Goal: Ask a question

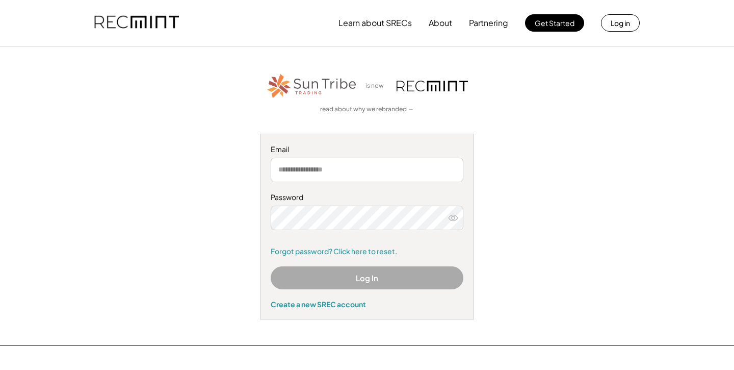
click at [427, 164] on input "email" at bounding box center [367, 170] width 193 height 24
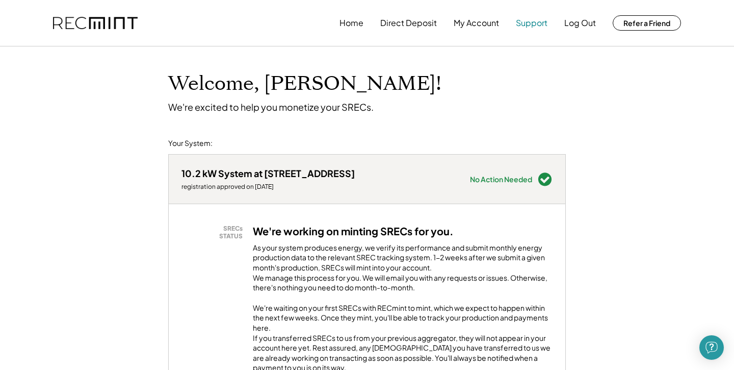
click at [534, 28] on button "Support" at bounding box center [532, 23] width 32 height 20
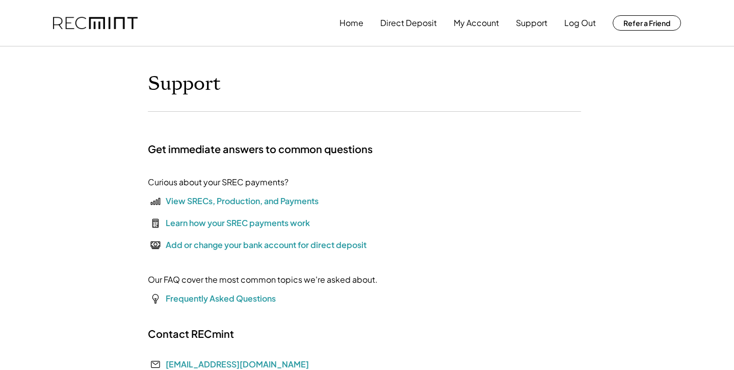
click at [233, 206] on div "View SRECs, Production, and Payments" at bounding box center [242, 201] width 153 height 12
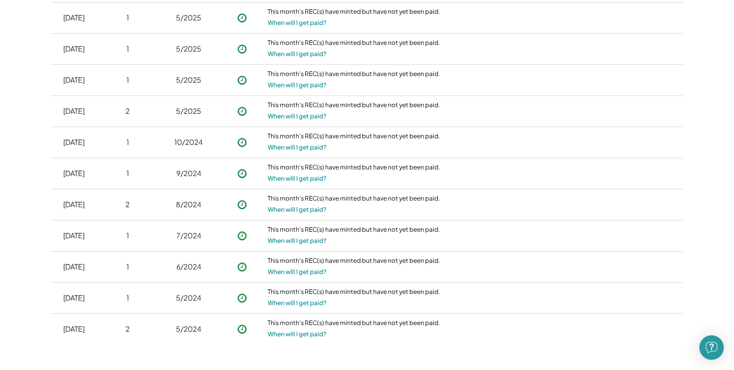
scroll to position [860, 0]
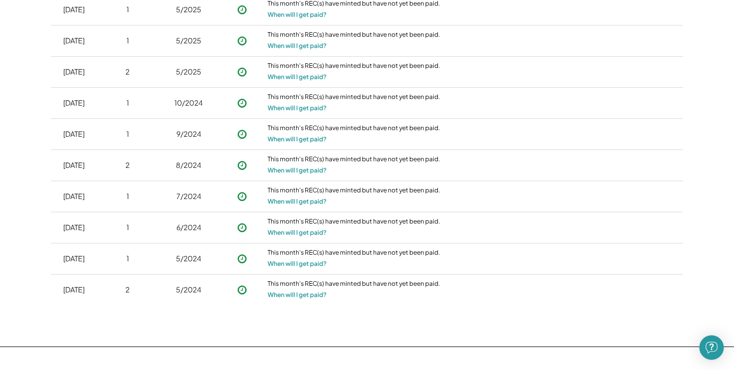
click at [243, 223] on icon at bounding box center [242, 227] width 10 height 10
click at [243, 291] on use at bounding box center [242, 290] width 9 height 9
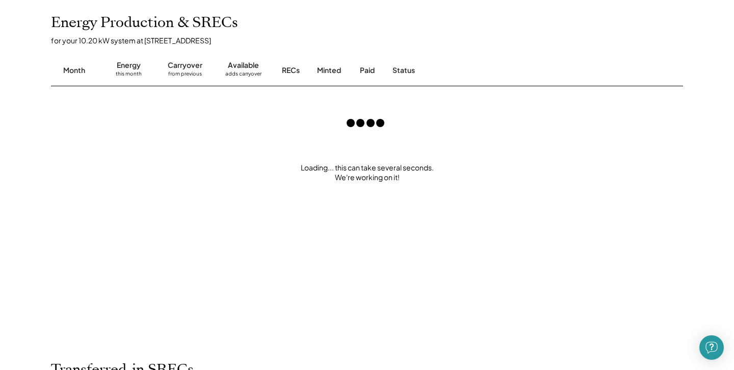
scroll to position [231, 0]
